Goal: Information Seeking & Learning: Learn about a topic

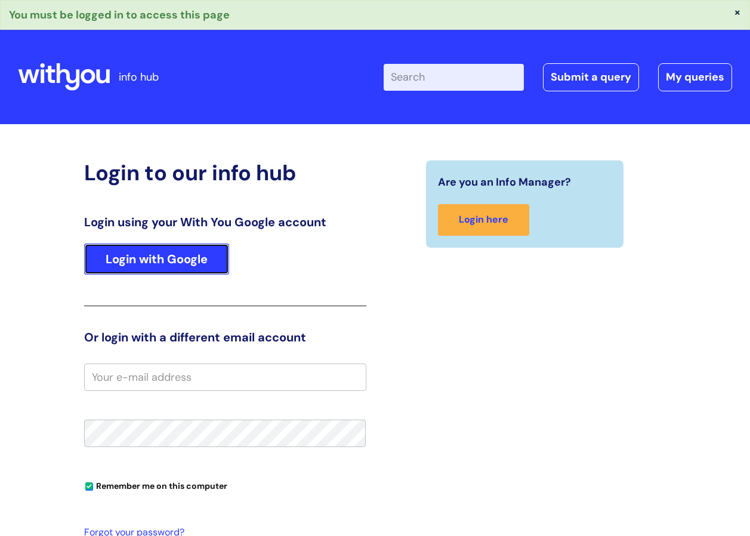
click at [160, 257] on link "Login with Google" at bounding box center [156, 259] width 145 height 31
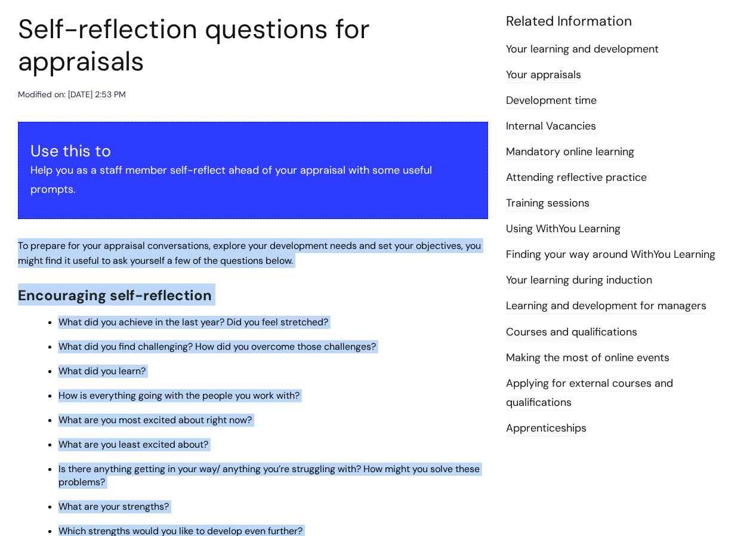
scroll to position [119, 0]
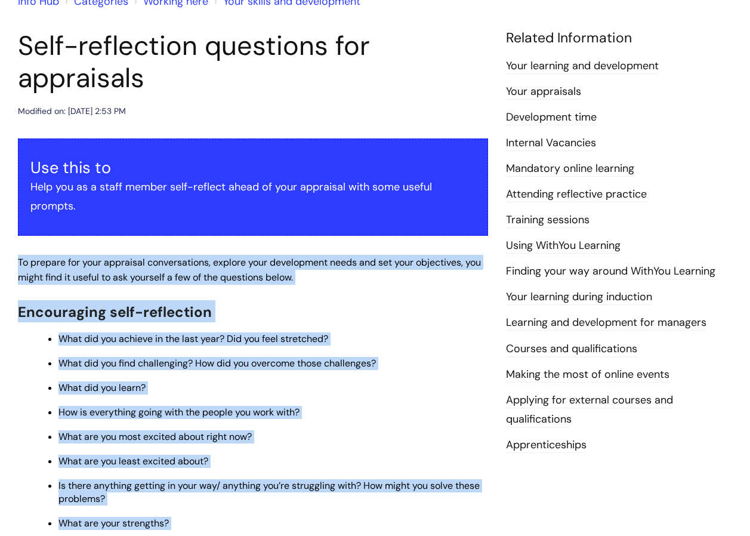
drag, startPoint x: 472, startPoint y: 275, endPoint x: 17, endPoint y: 251, distance: 454.8
copy div "To prepare for your appraisal conversations, explore your development needs and…"
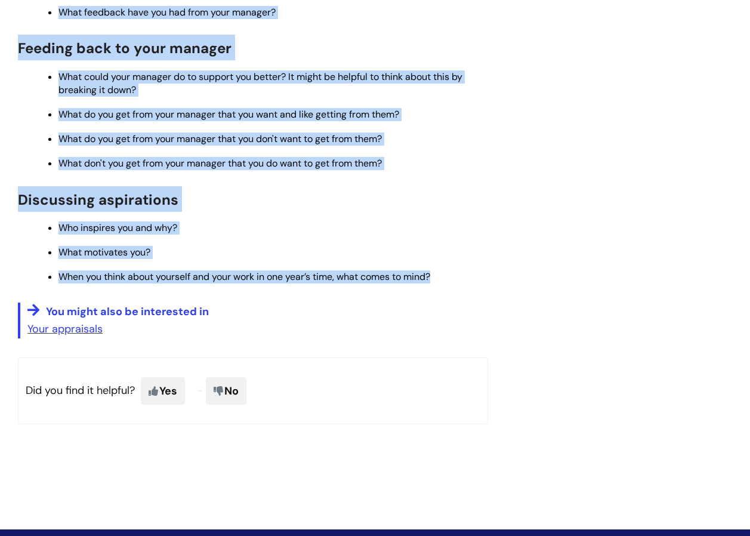
scroll to position [981, 0]
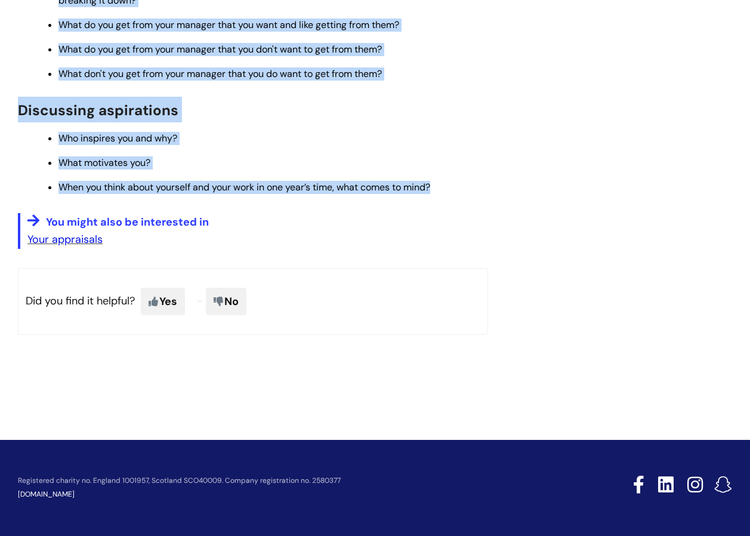
click at [60, 241] on link "Your appraisals" at bounding box center [64, 239] width 75 height 14
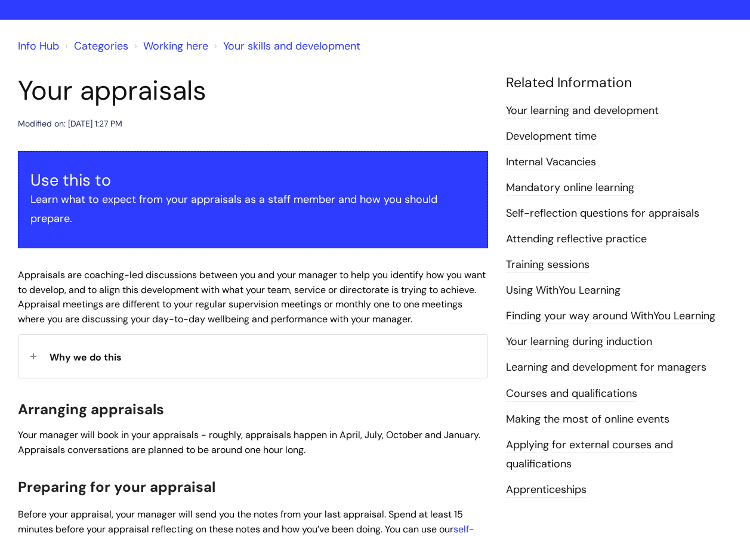
scroll to position [60, 0]
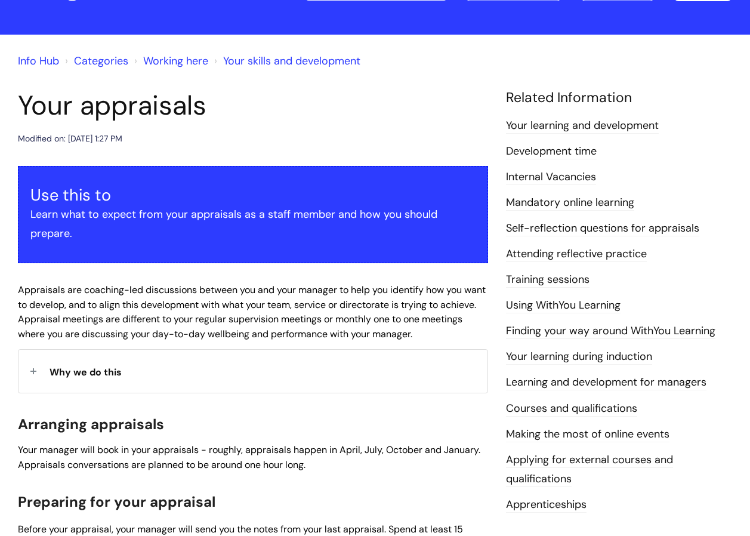
click at [640, 328] on link "Finding your way around WithYou Learning" at bounding box center [610, 331] width 209 height 16
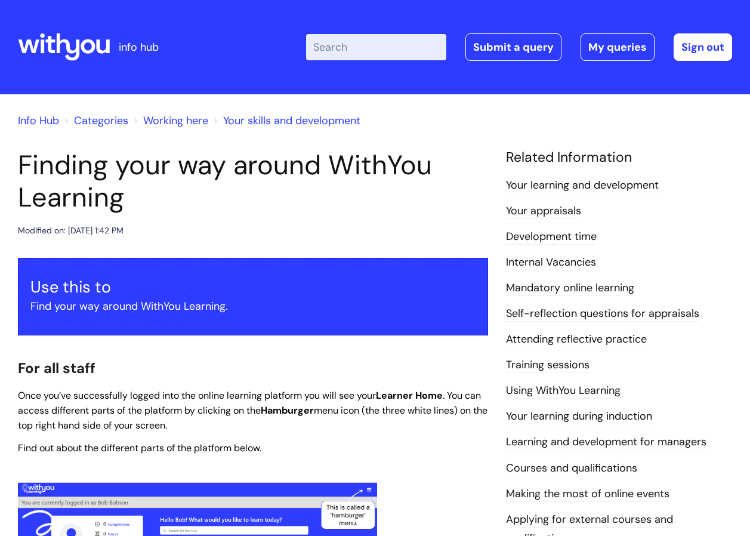
click at [575, 187] on link "Your learning and development" at bounding box center [582, 186] width 153 height 16
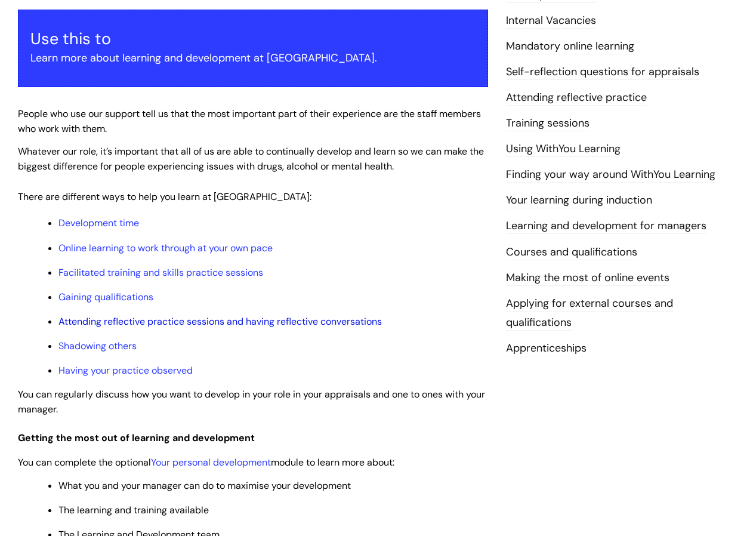
scroll to position [239, 0]
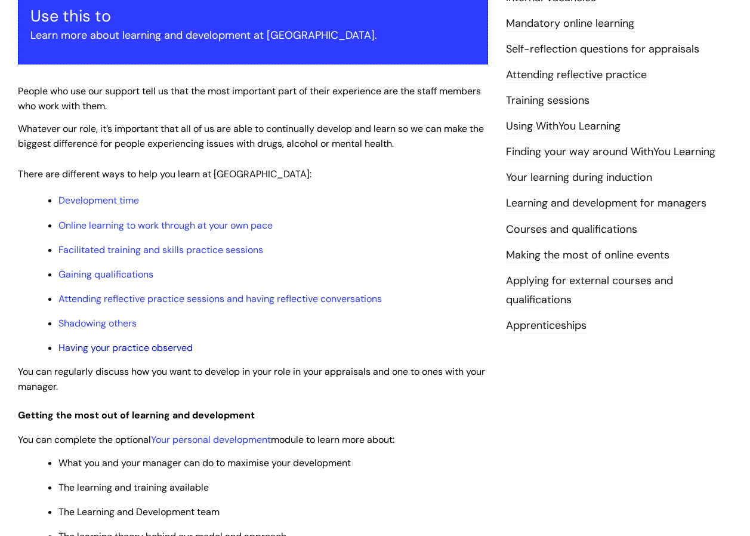
click at [178, 347] on link "Having your practice observed" at bounding box center [125, 347] width 134 height 13
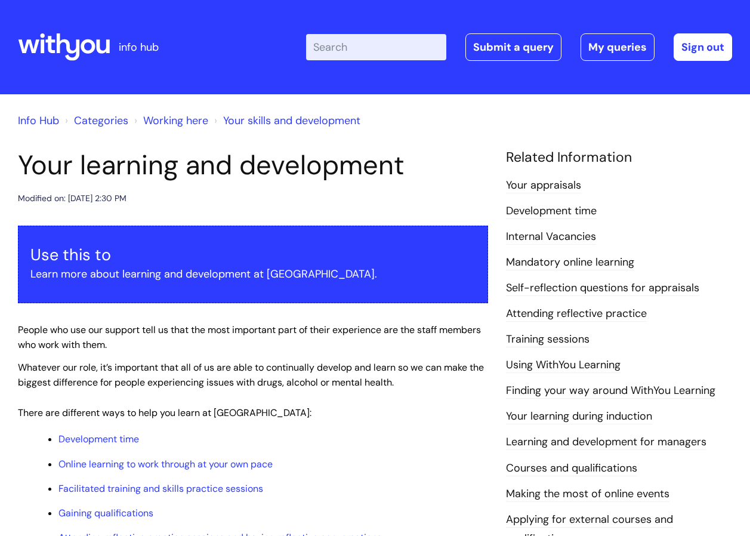
click at [41, 116] on link "Info Hub" at bounding box center [38, 120] width 41 height 14
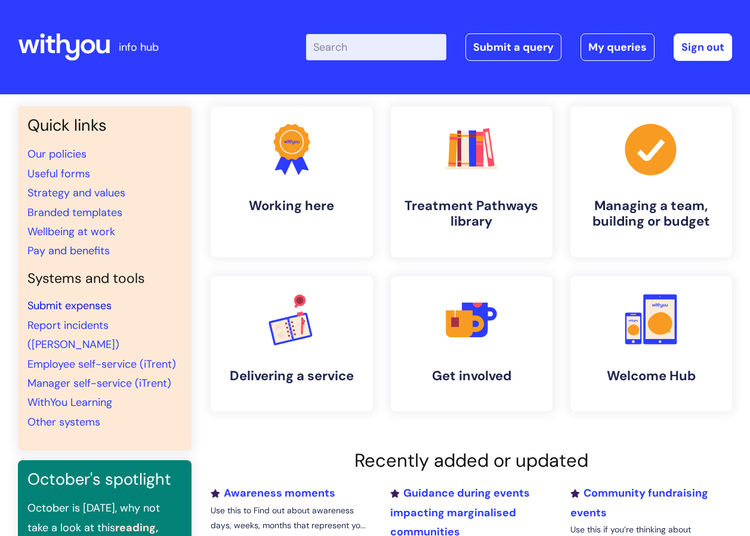
click at [60, 303] on link "Submit expenses" at bounding box center [69, 305] width 84 height 14
